Goal: Task Accomplishment & Management: Use online tool/utility

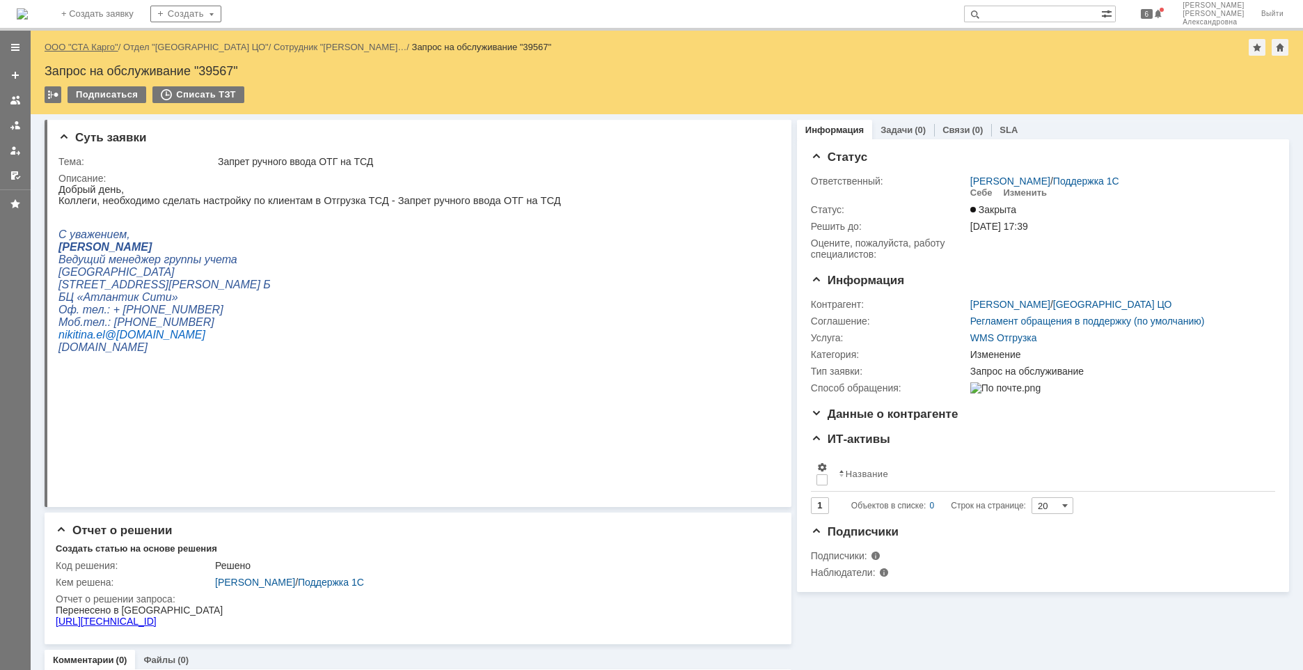
click at [91, 45] on link "ООО "СТА Карго"" at bounding box center [82, 47] width 74 height 10
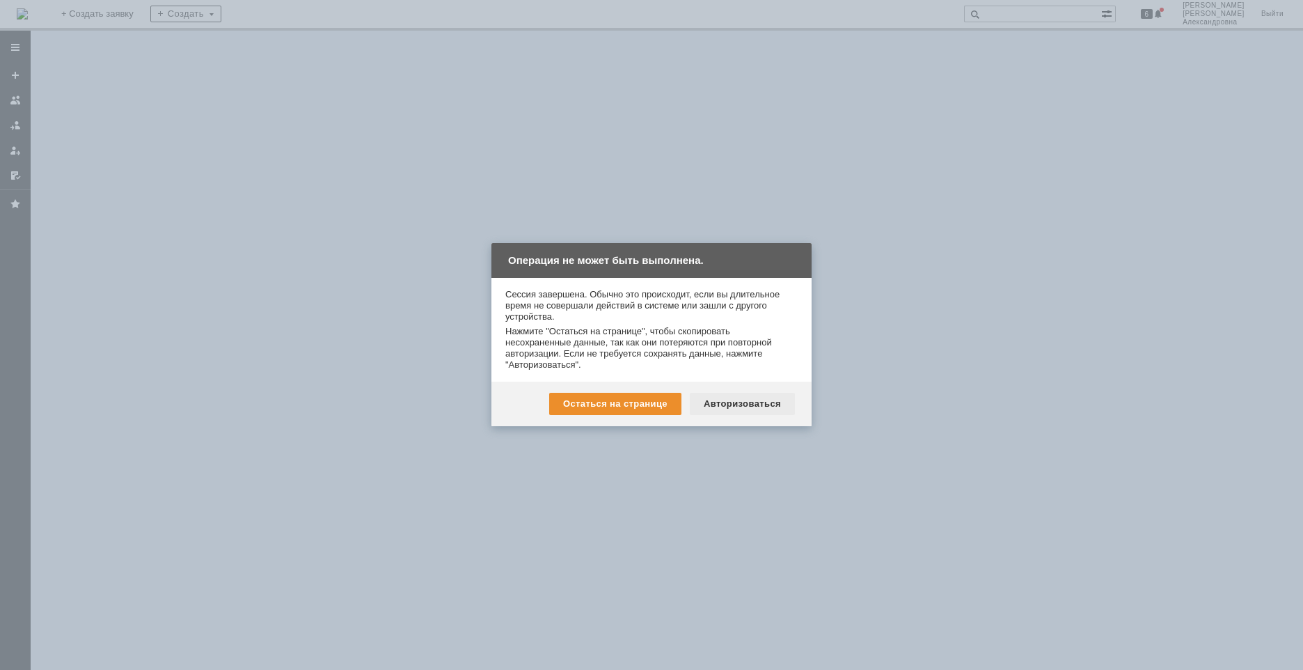
click at [759, 400] on div "Авторизоваться" at bounding box center [742, 404] width 105 height 22
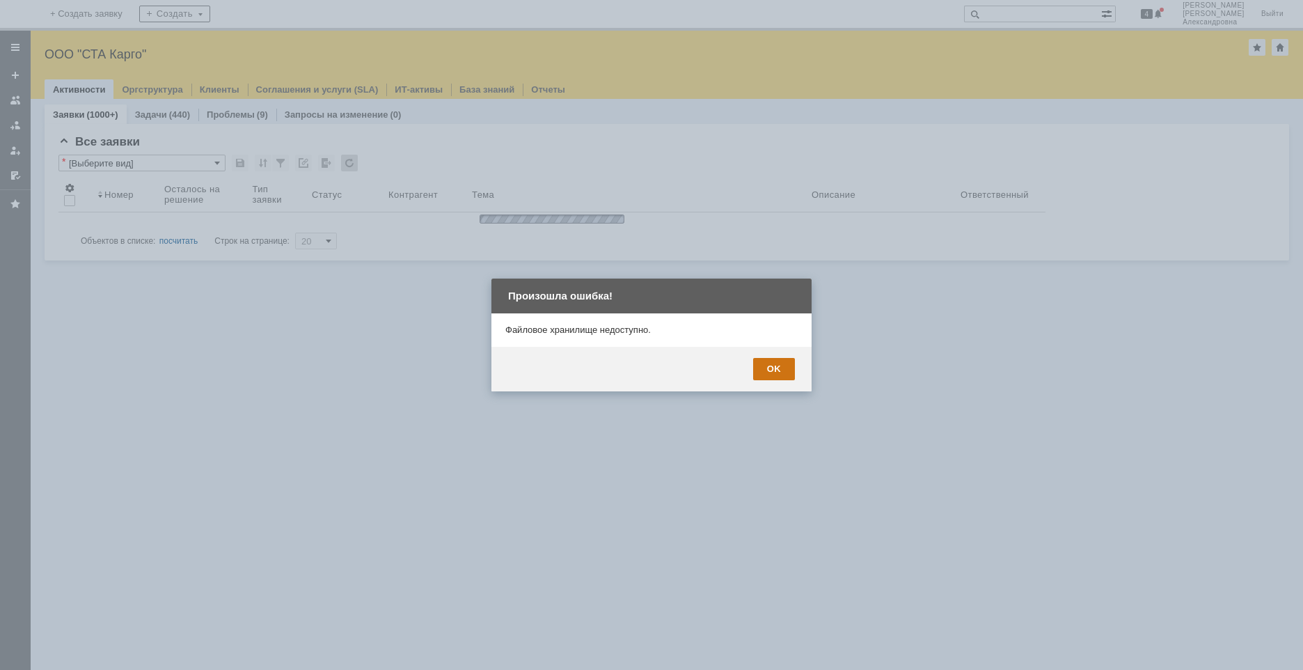
click at [786, 367] on div "OK" at bounding box center [774, 369] width 42 height 22
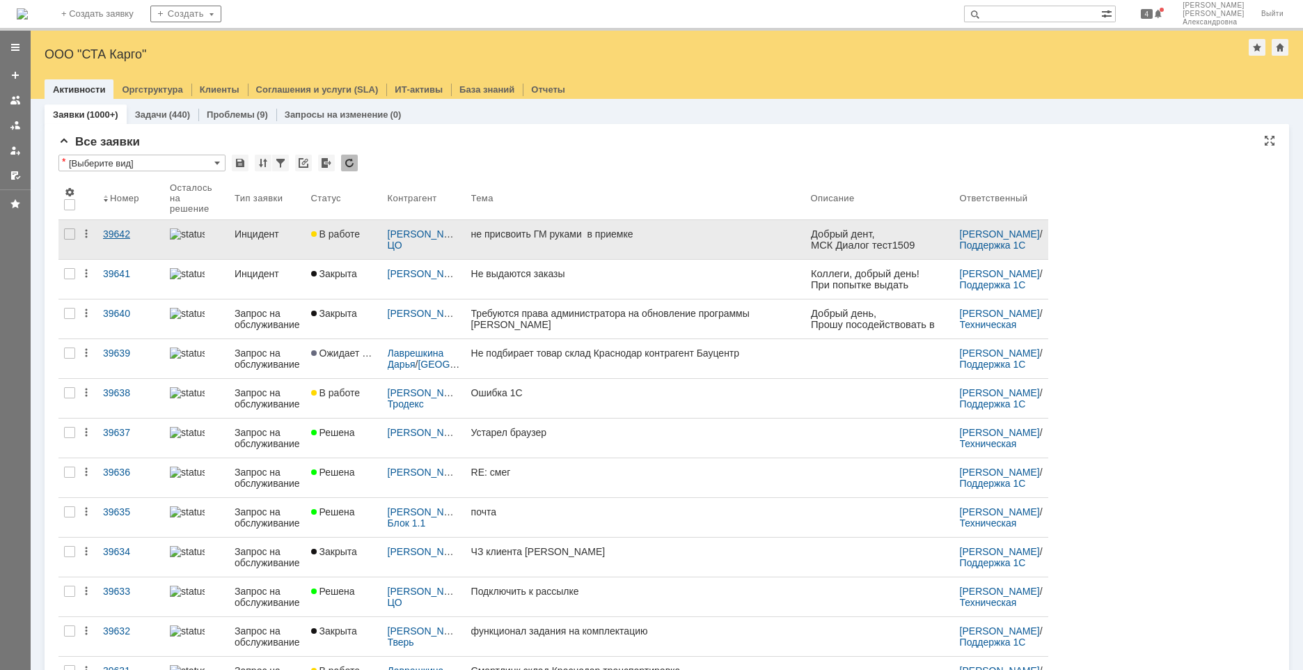
click at [137, 242] on link "39642" at bounding box center [130, 239] width 67 height 39
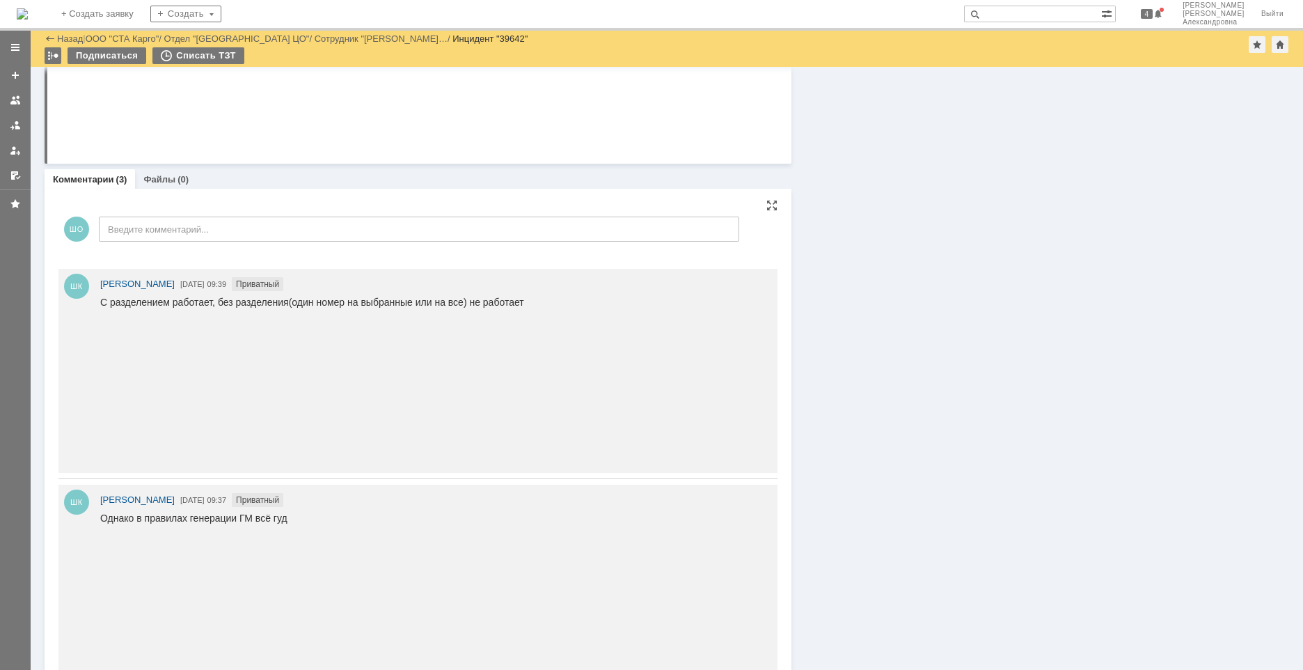
scroll to position [716, 0]
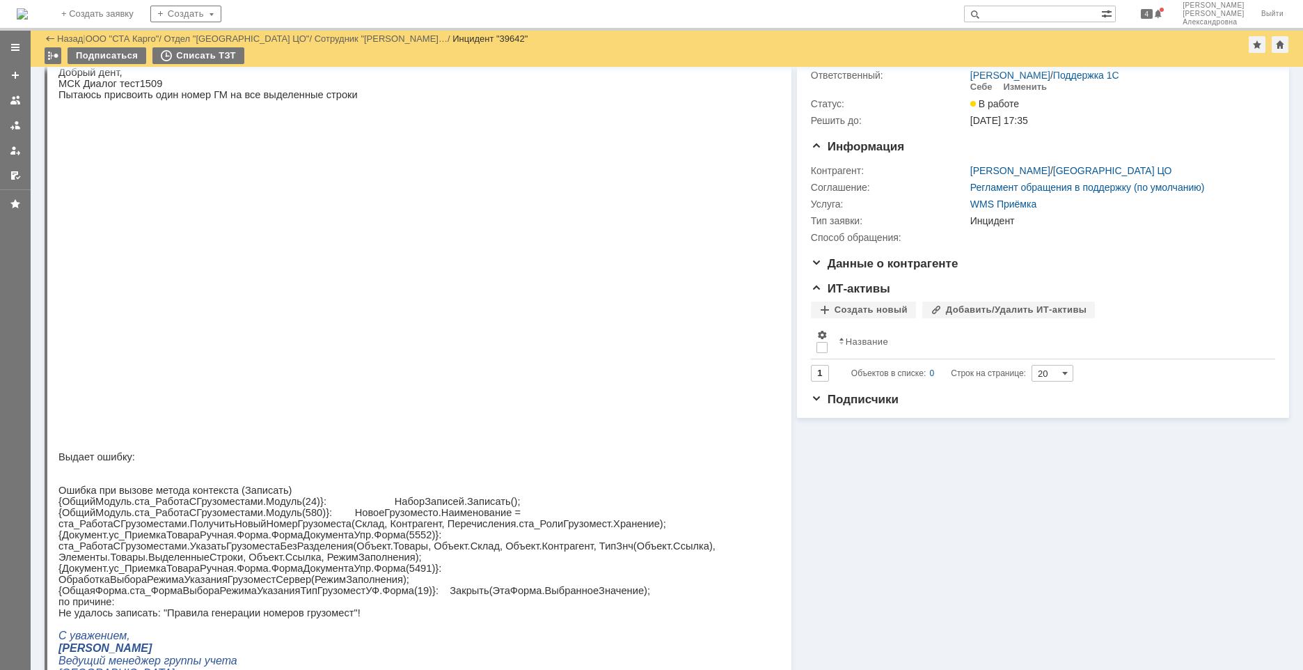
click at [188, 310] on img at bounding box center [301, 263] width 487 height 326
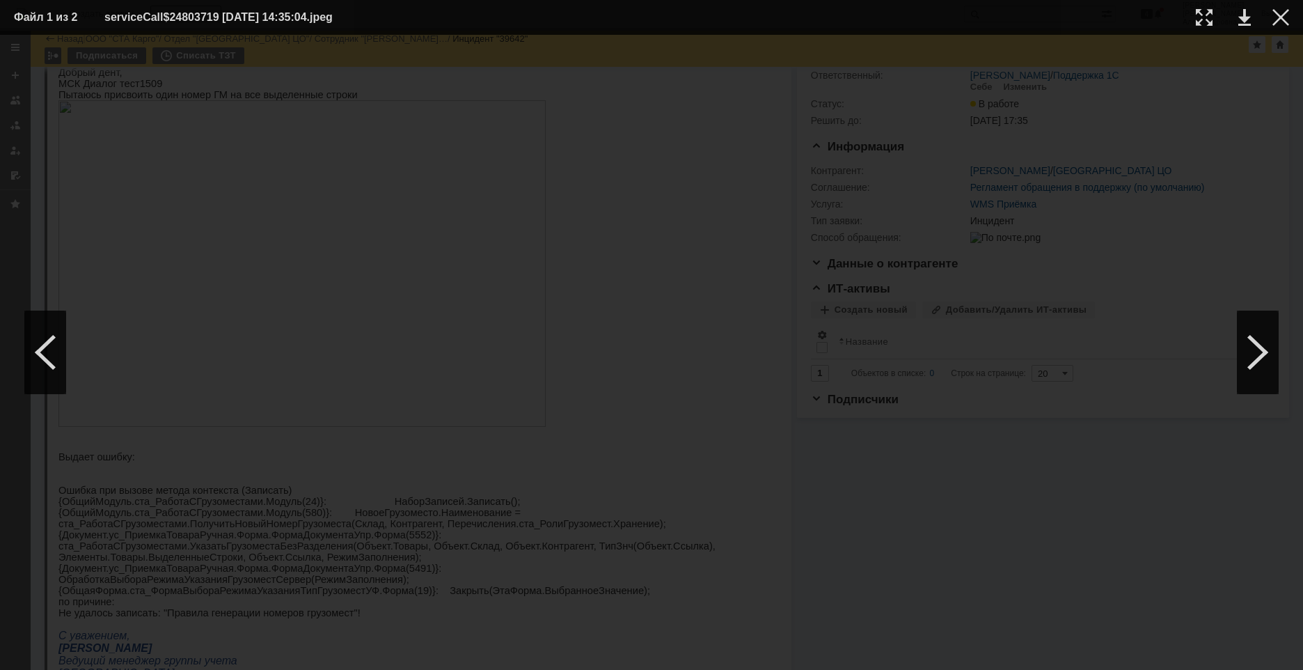
click at [651, 352] on img at bounding box center [651, 352] width 0 height 0
click at [1280, 21] on div at bounding box center [1280, 17] width 17 height 17
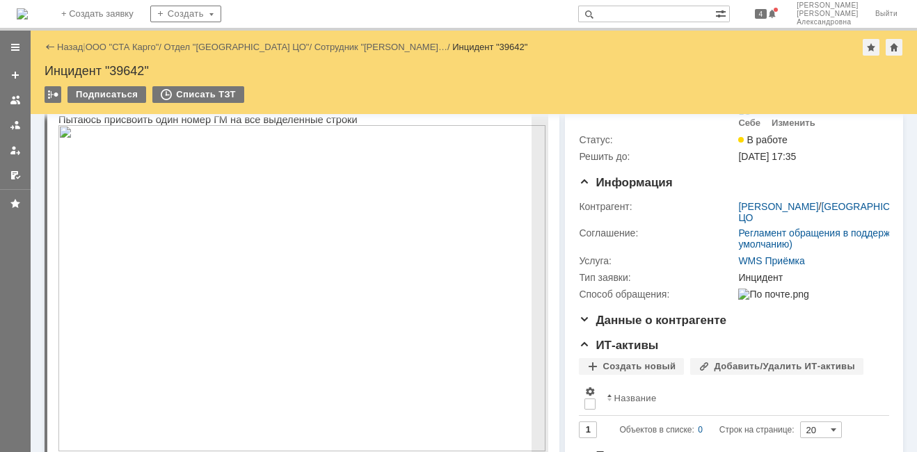
scroll to position [0, 0]
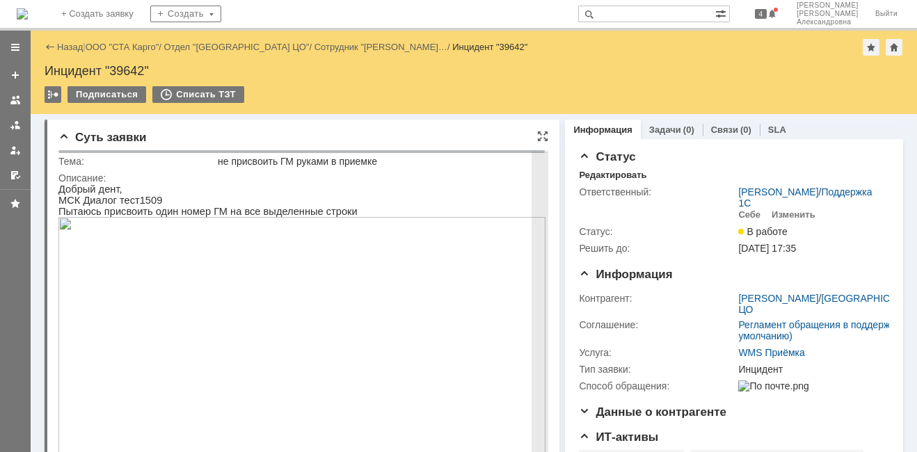
click at [177, 258] on img at bounding box center [301, 380] width 487 height 326
